Goal: Task Accomplishment & Management: Complete application form

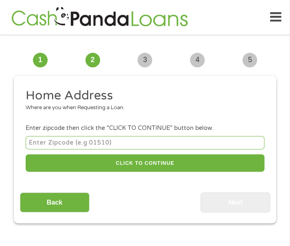
scroll to position [6, 0]
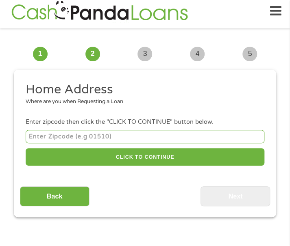
click at [149, 134] on input "number" at bounding box center [145, 136] width 238 height 13
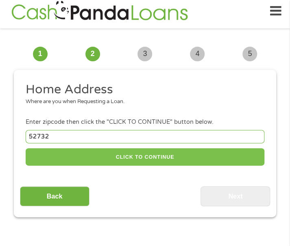
type input "52732"
click at [187, 166] on div "52732 CLICK TO CONTINUE Please recheck your Zipcode, it seems to be Incorrect" at bounding box center [145, 148] width 238 height 41
click at [182, 160] on button "CLICK TO CONTINUE" at bounding box center [145, 156] width 238 height 17
type input "52732"
type input "[PERSON_NAME]"
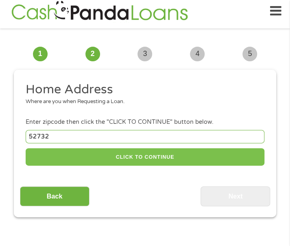
select select "[US_STATE]"
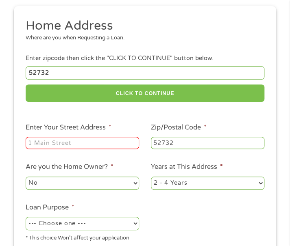
scroll to position [87, 0]
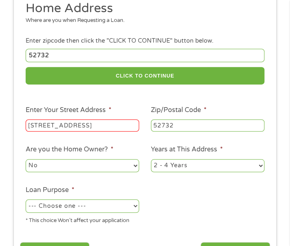
type input "[STREET_ADDRESS]"
click at [135, 113] on li "Enter Your Street Address * [STREET_ADDRESS]" at bounding box center [82, 119] width 125 height 28
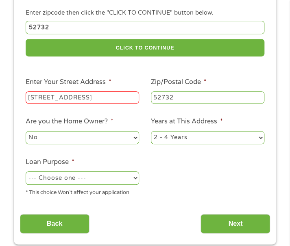
scroll to position [128, 0]
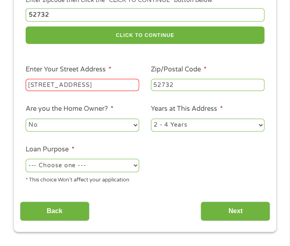
drag, startPoint x: 187, startPoint y: 128, endPoint x: 183, endPoint y: 130, distance: 5.3
click at [187, 128] on select "1 Year or less 1 - 2 Years 2 - 4 Years Over 4 Years" at bounding box center [207, 125] width 113 height 13
select select "60months"
click at [151, 119] on select "1 Year or less 1 - 2 Years 2 - 4 Years Over 4 Years" at bounding box center [207, 125] width 113 height 13
click at [120, 160] on select "--- Choose one --- Pay Bills Debt Consolidation Home Improvement Major Purchase…" at bounding box center [82, 165] width 113 height 13
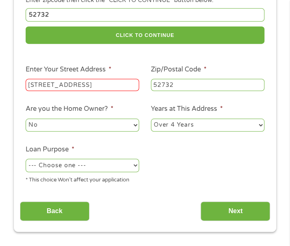
select select "other"
click at [26, 160] on select "--- Choose one --- Pay Bills Debt Consolidation Home Improvement Major Purchase…" at bounding box center [82, 165] width 113 height 13
click at [175, 154] on ul "Home Address Where are you when Requesting a Loan. Enter zipcode then click the…" at bounding box center [145, 75] width 250 height 231
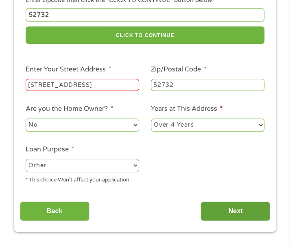
click at [219, 210] on input "Next" at bounding box center [234, 211] width 69 height 20
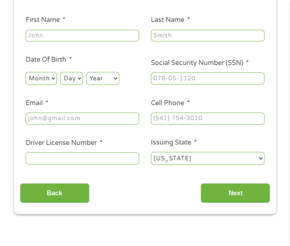
scroll to position [6, 0]
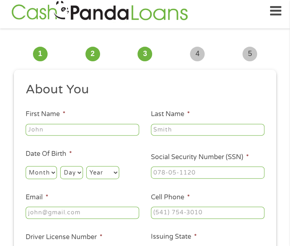
type input "[PERSON_NAME]"
drag, startPoint x: 123, startPoint y: 103, endPoint x: 189, endPoint y: 75, distance: 71.5
click at [133, 97] on ul "About You This field is hidden when viewing the form Title * --- Choose one ---…" at bounding box center [145, 174] width 250 height 185
type input "bons"
click at [177, 140] on ul "About You This field is hidden when viewing the form Title * --- Choose one ---…" at bounding box center [145, 174] width 250 height 185
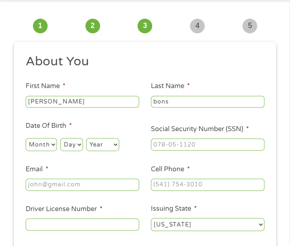
scroll to position [47, 0]
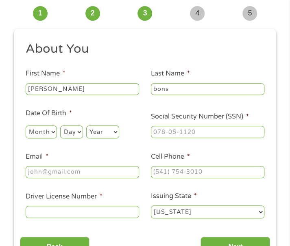
click at [39, 134] on select "Month 1 2 3 4 5 6 7 8 9 10 11 12" at bounding box center [41, 132] width 31 height 13
select select "11"
click at [26, 126] on select "Month 1 2 3 4 5 6 7 8 9 10 11 12" at bounding box center [41, 132] width 31 height 13
click at [69, 129] on select "Day 1 2 3 4 5 6 7 8 9 10 11 12 13 14 15 16 17 18 19 20 21 22 23 24 25 26 27 28 …" at bounding box center [71, 132] width 22 height 13
select select "18"
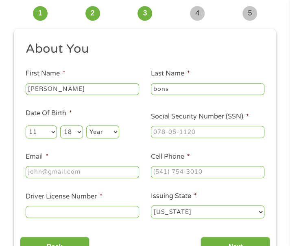
click at [60, 126] on select "Day 1 2 3 4 5 6 7 8 9 10 11 12 13 14 15 16 17 18 19 20 21 22 23 24 25 26 27 28 …" at bounding box center [71, 132] width 22 height 13
click at [92, 133] on select "Year [DATE] 2006 2005 2004 2003 2002 2001 2000 1999 1998 1997 1996 1995 1994 19…" at bounding box center [102, 132] width 33 height 13
select select "1969"
click at [86, 126] on select "Year [DATE] 2006 2005 2004 2003 2002 2001 2000 1999 1998 1997 1996 1995 1994 19…" at bounding box center [102, 132] width 33 height 13
type input "[EMAIL_ADDRESS][DOMAIN_NAME]"
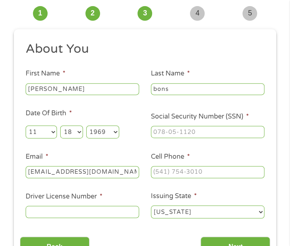
click at [116, 152] on li "Email * [EMAIL_ADDRESS][DOMAIN_NAME]" at bounding box center [82, 166] width 125 height 28
type input "325-68-6565"
click at [212, 143] on ul "About You This field is hidden when viewing the form Title * --- Choose one ---…" at bounding box center [145, 133] width 250 height 185
type input "(660) 029-0712"
click at [225, 157] on li "Cell Phone * [PHONE_NUMBER]" at bounding box center [207, 166] width 125 height 28
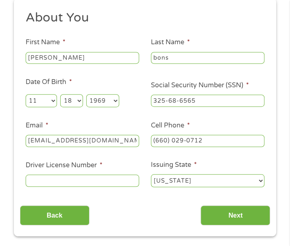
scroll to position [128, 0]
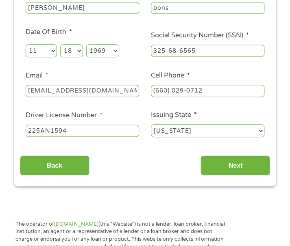
type input "225AN1594"
click at [122, 121] on li "Driver License Number * [DRIVERS_LICENSE_NUMBER]" at bounding box center [82, 124] width 125 height 28
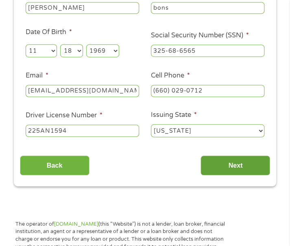
click at [244, 171] on input "Next" at bounding box center [234, 166] width 69 height 20
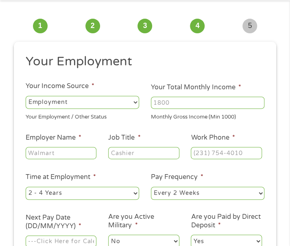
scroll to position [47, 0]
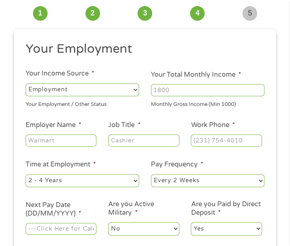
type input "austin industrial"
type input "[PHONE_NUMBER]"
click at [190, 94] on input "Your Total Monthly Income *" at bounding box center [207, 90] width 113 height 12
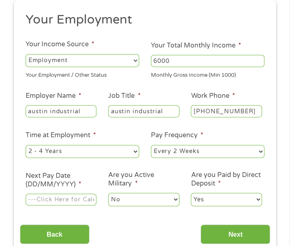
scroll to position [87, 0]
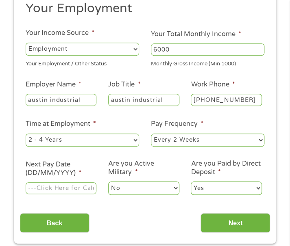
type input "6000"
drag, startPoint x: 125, startPoint y: 139, endPoint x: 114, endPoint y: 143, distance: 11.3
click at [125, 139] on select "--- Choose one --- 1 Year or less 1 - 2 Years 2 - 4 Years Over 4 Years" at bounding box center [82, 140] width 113 height 13
select select "60months"
click at [26, 134] on select "--- Choose one --- 1 Year or less 1 - 2 Years 2 - 4 Years Over 4 Years" at bounding box center [82, 140] width 113 height 13
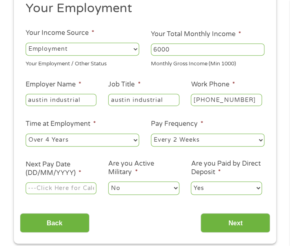
click at [73, 186] on input "Next Pay Date (DD/MM/YYYY) *" at bounding box center [61, 188] width 71 height 12
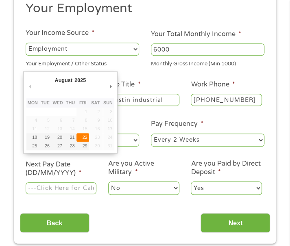
type input "[DATE]"
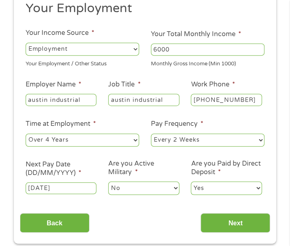
drag, startPoint x: 146, startPoint y: 210, endPoint x: 167, endPoint y: 212, distance: 21.7
click at [147, 210] on div "Back Next" at bounding box center [145, 220] width 250 height 26
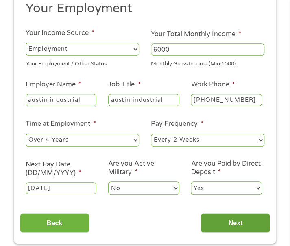
click at [205, 217] on input "Next" at bounding box center [234, 223] width 69 height 20
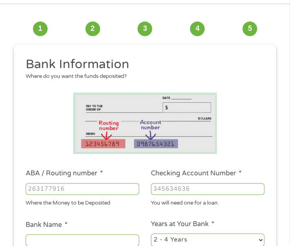
scroll to position [47, 0]
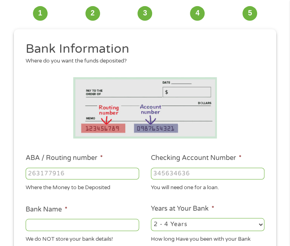
type input "041215663"
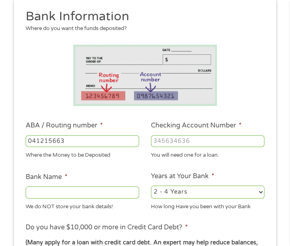
scroll to position [87, 0]
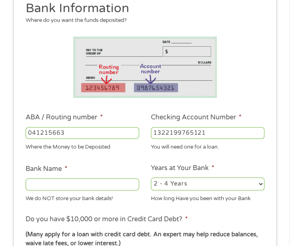
click at [154, 130] on input "1322199765121" at bounding box center [207, 133] width 113 height 12
type input "001322199765121"
click at [100, 132] on input "041215663" at bounding box center [82, 133] width 113 height 12
type input "[PERSON_NAME] BANK"
type input "041215663"
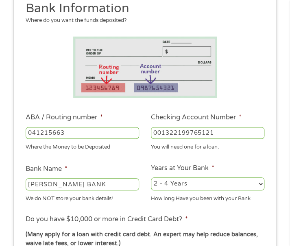
drag, startPoint x: 186, startPoint y: 189, endPoint x: 186, endPoint y: 185, distance: 4.5
click at [186, 188] on select "2 - 4 Years 6 - 12 Months 1 - 2 Years Over 4 Years" at bounding box center [207, 184] width 113 height 13
select select "24months"
click at [151, 178] on select "2 - 4 Years 6 - 12 Months 1 - 2 Years Over 4 Years" at bounding box center [207, 184] width 113 height 13
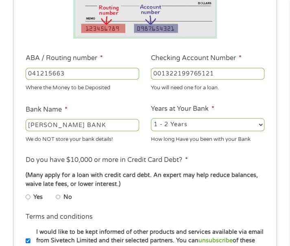
scroll to position [209, 0]
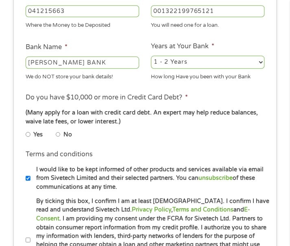
click at [64, 134] on label "No" at bounding box center [67, 134] width 9 height 9
click at [61, 134] on input "No" at bounding box center [58, 135] width 5 height 10
radio input "true"
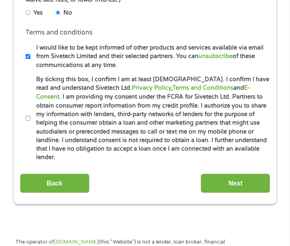
click at [28, 116] on input "By ticking this box, I confirm I am at least [DEMOGRAPHIC_DATA]. I confirm I ha…" at bounding box center [28, 118] width 5 height 10
checkbox input "true"
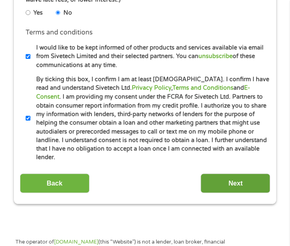
click at [233, 178] on input "Next" at bounding box center [234, 183] width 69 height 20
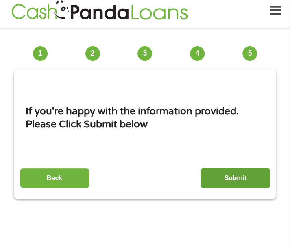
scroll to position [6, 0]
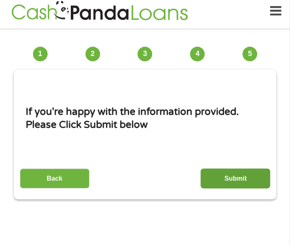
click at [234, 171] on input "Submit" at bounding box center [234, 179] width 69 height 20
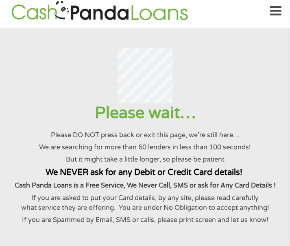
scroll to position [0, 0]
